Goal: Use online tool/utility: Utilize a website feature to perform a specific function

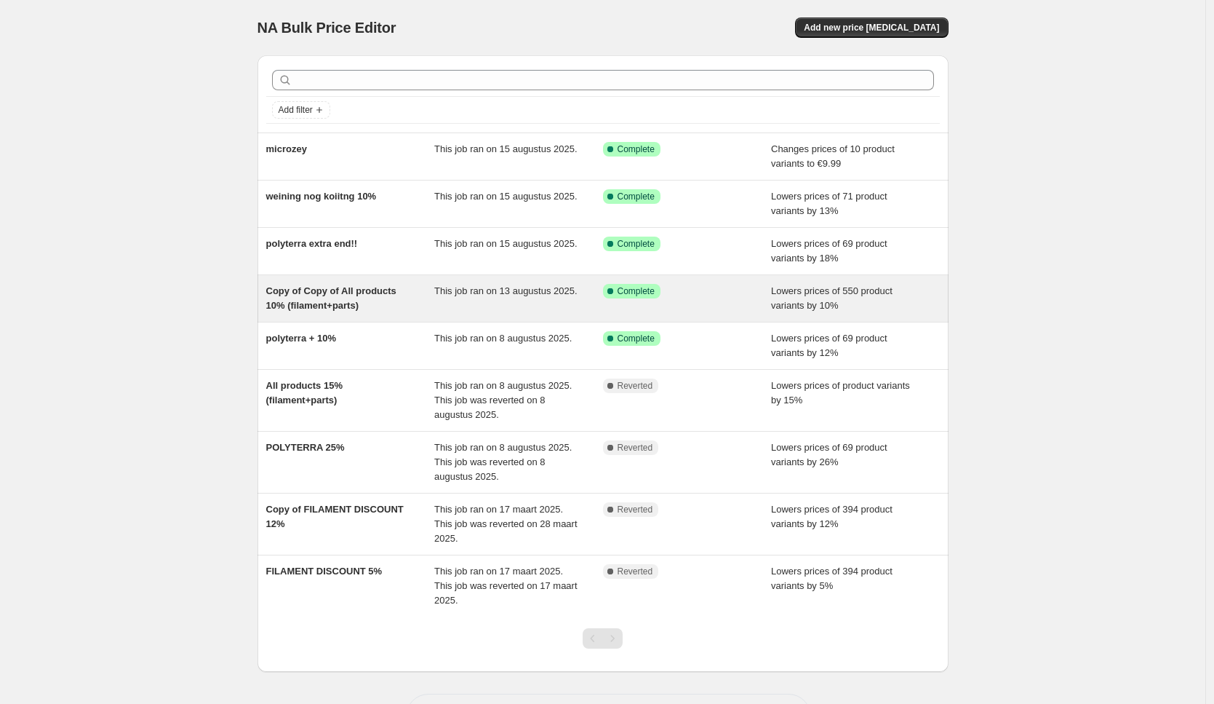
click at [461, 296] on span "This job ran on 13 augustus 2025." at bounding box center [505, 290] width 143 height 11
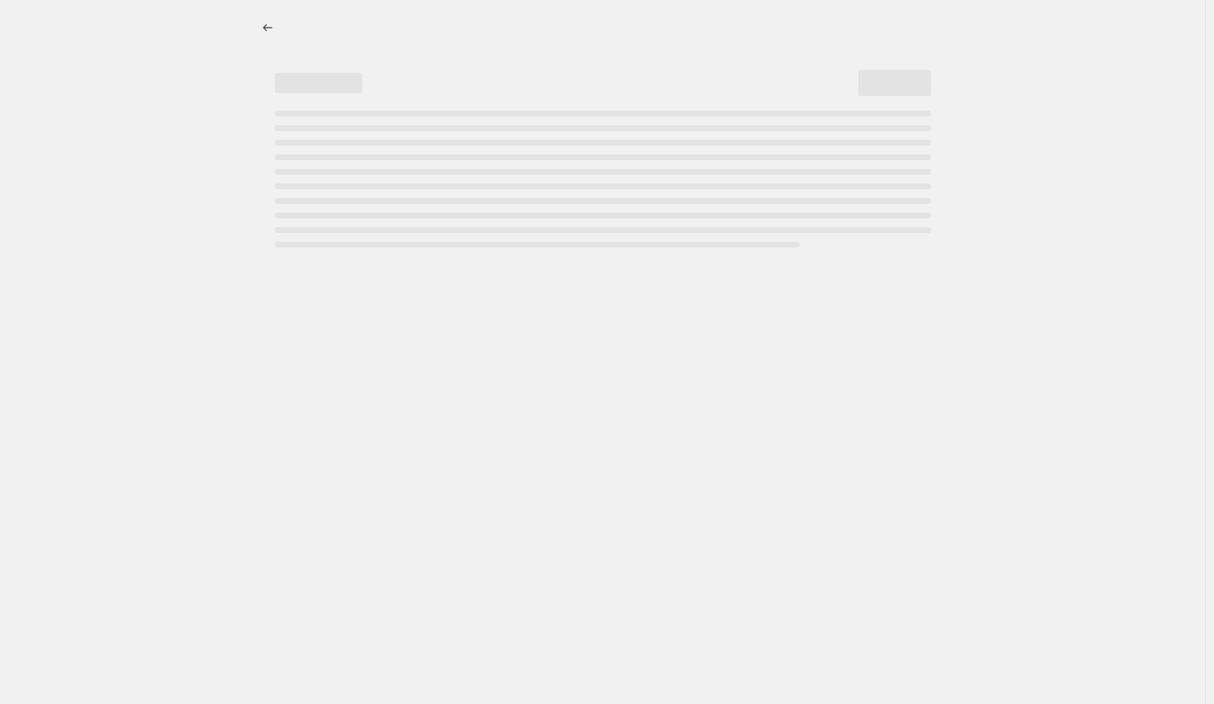
select select "percentage"
select select "collection"
